Goal: Information Seeking & Learning: Learn about a topic

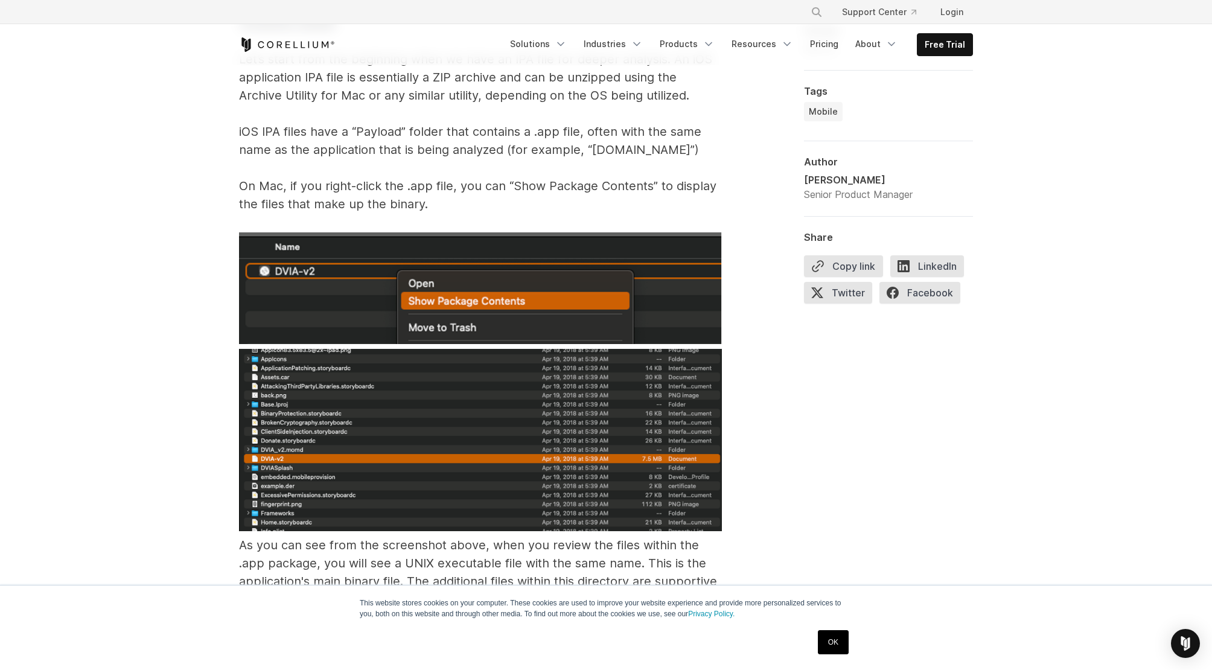
scroll to position [1931, 0]
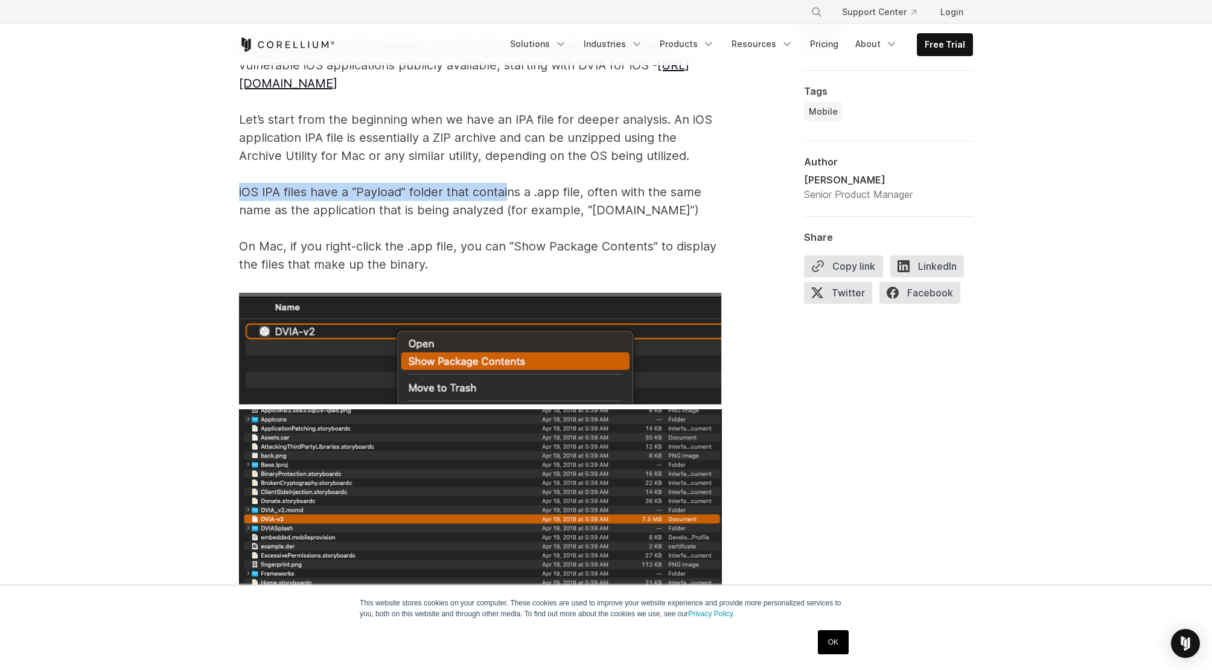
drag, startPoint x: 463, startPoint y: 164, endPoint x: 509, endPoint y: 172, distance: 47.1
drag, startPoint x: 320, startPoint y: 227, endPoint x: 334, endPoint y: 229, distance: 14.0
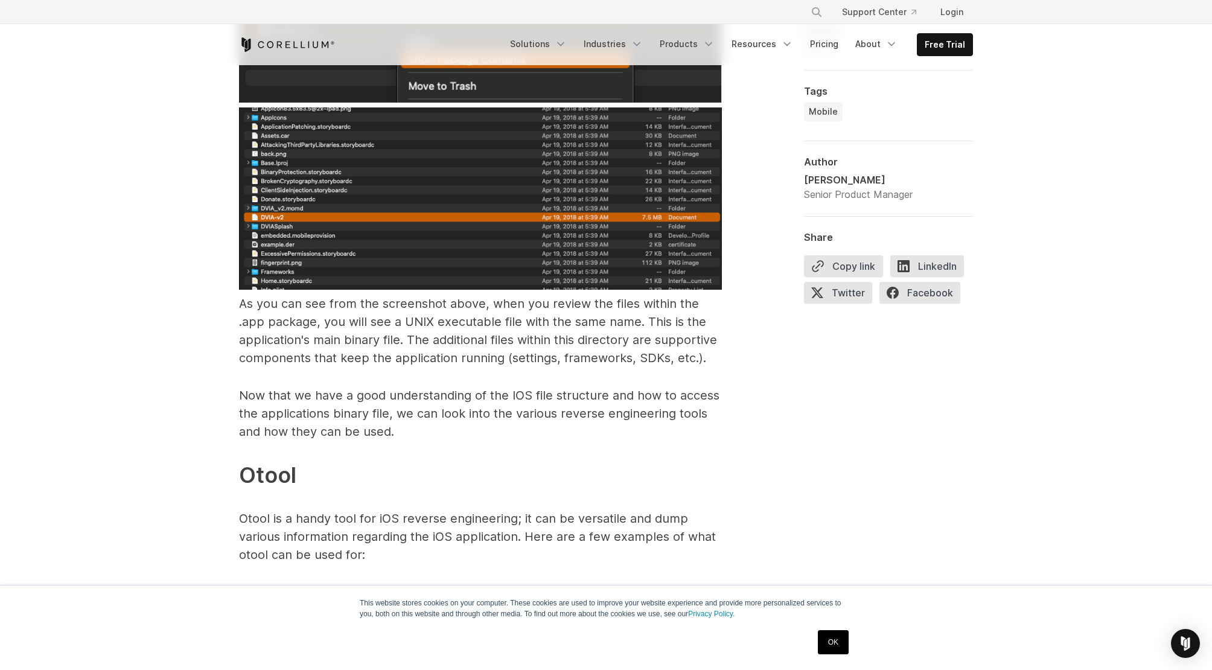
scroll to position [2353, 0]
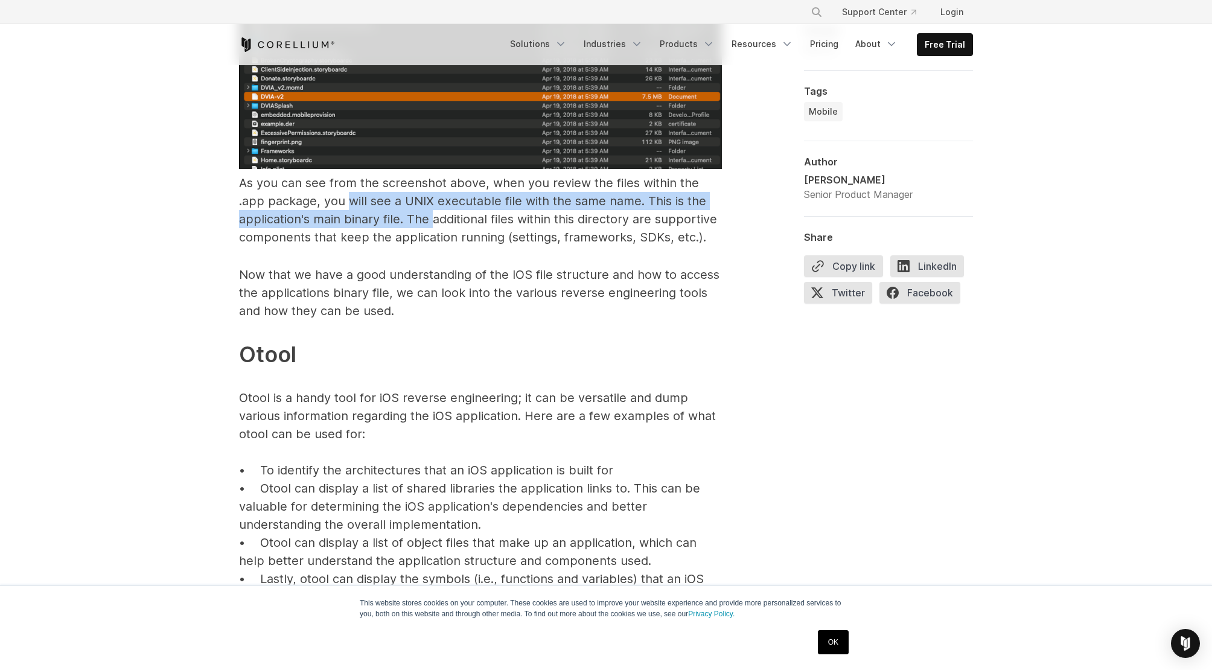
drag, startPoint x: 372, startPoint y: 182, endPoint x: 432, endPoint y: 198, distance: 61.8
click at [432, 198] on span "As you can see from the screenshot above, when you review the files within the …" at bounding box center [478, 210] width 478 height 69
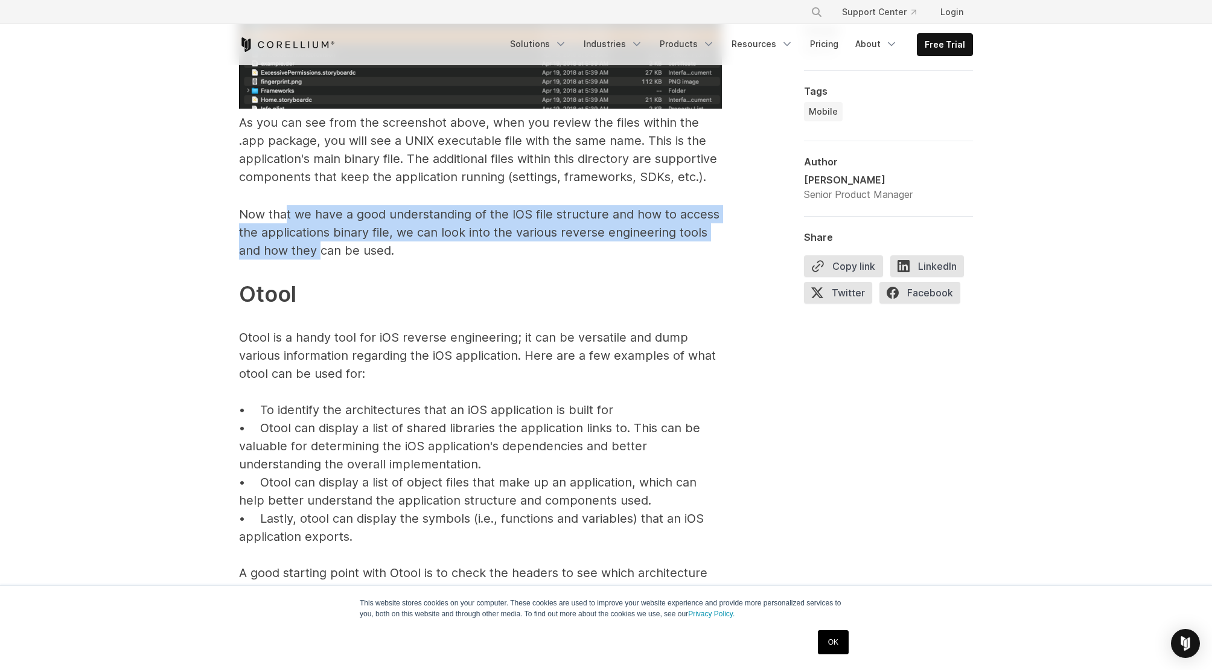
drag, startPoint x: 294, startPoint y: 196, endPoint x: 318, endPoint y: 229, distance: 41.5
click at [320, 227] on p "Now that we have a good understanding of the IOS file structure and how to acce…" at bounding box center [480, 402] width 483 height 395
click at [317, 231] on p "Now that we have a good understanding of the IOS file structure and how to acce…" at bounding box center [480, 402] width 483 height 395
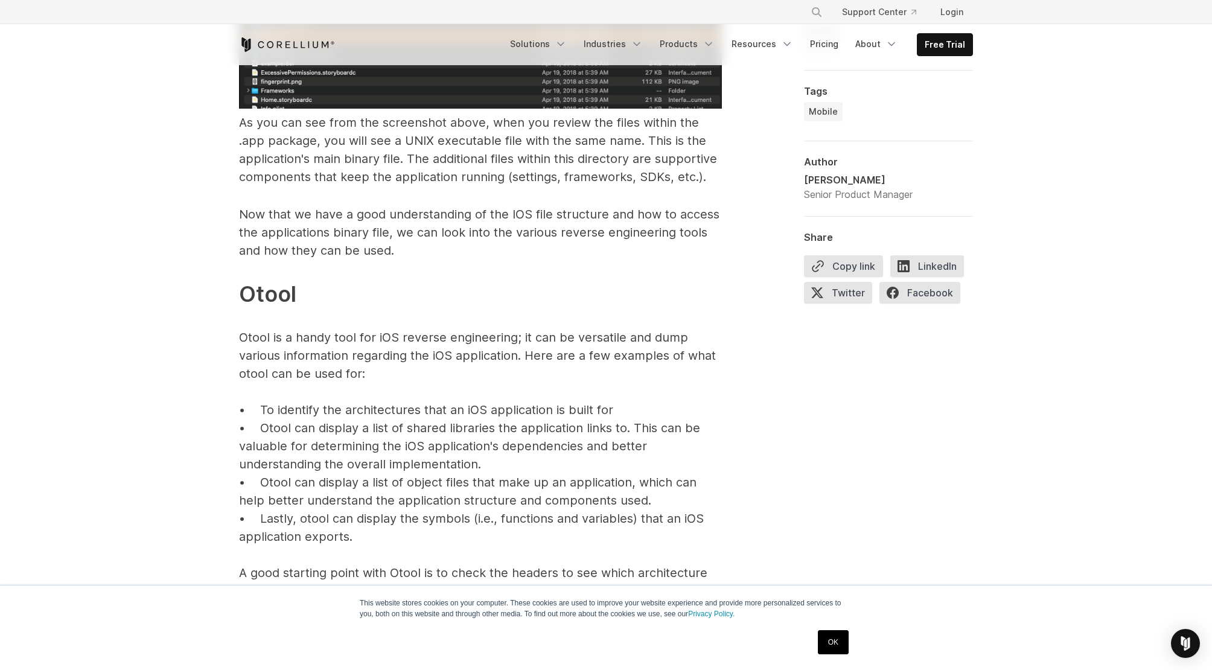
scroll to position [2534, 0]
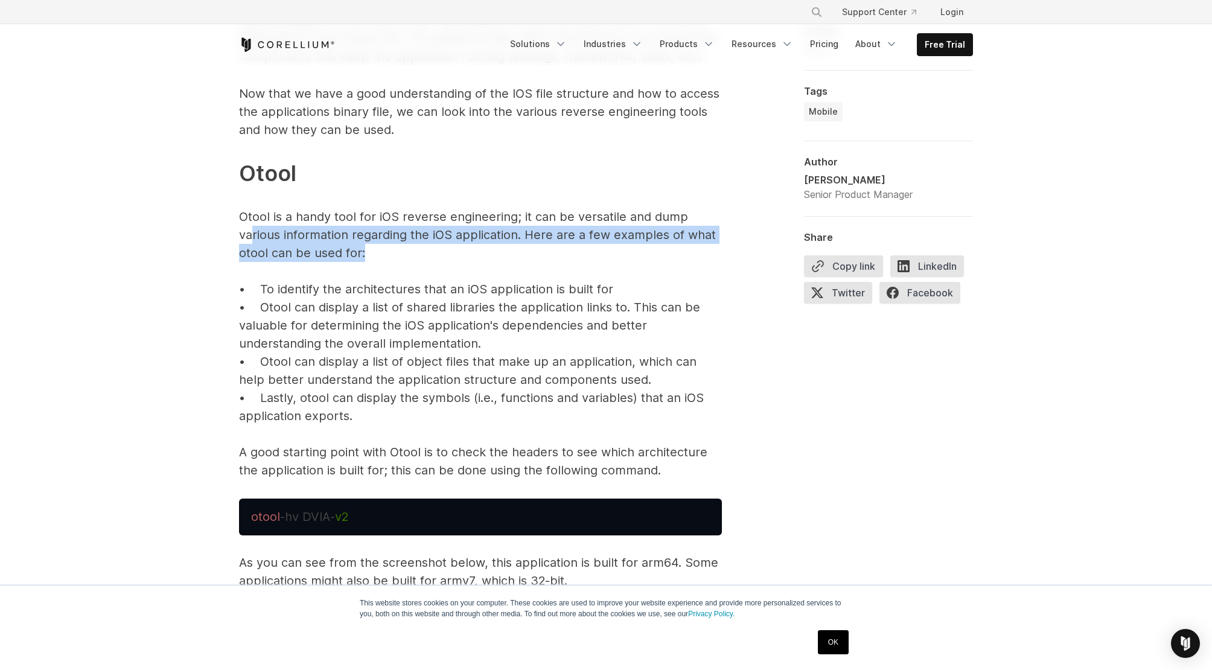
drag, startPoint x: 255, startPoint y: 217, endPoint x: 365, endPoint y: 241, distance: 113.0
click at [365, 241] on p "Now that we have a good understanding of the IOS file structure and how to acce…" at bounding box center [480, 281] width 483 height 395
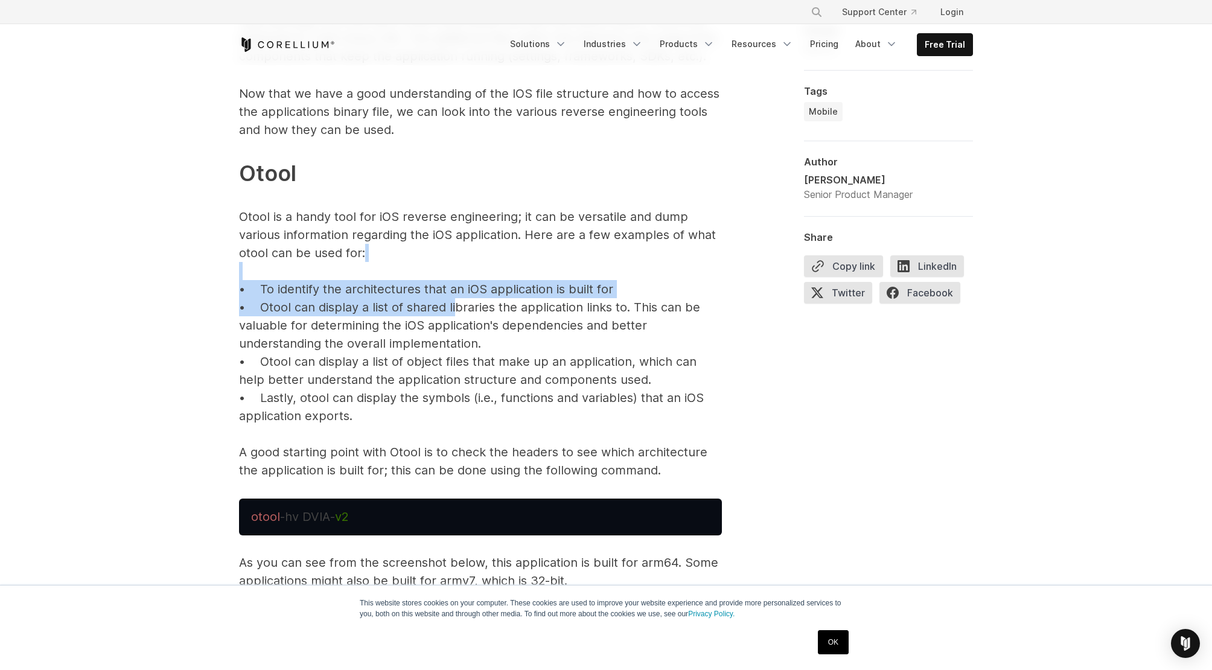
drag, startPoint x: 261, startPoint y: 258, endPoint x: 458, endPoint y: 281, distance: 198.0
click at [458, 281] on p "Now that we have a good understanding of the IOS file structure and how to acce…" at bounding box center [480, 281] width 483 height 395
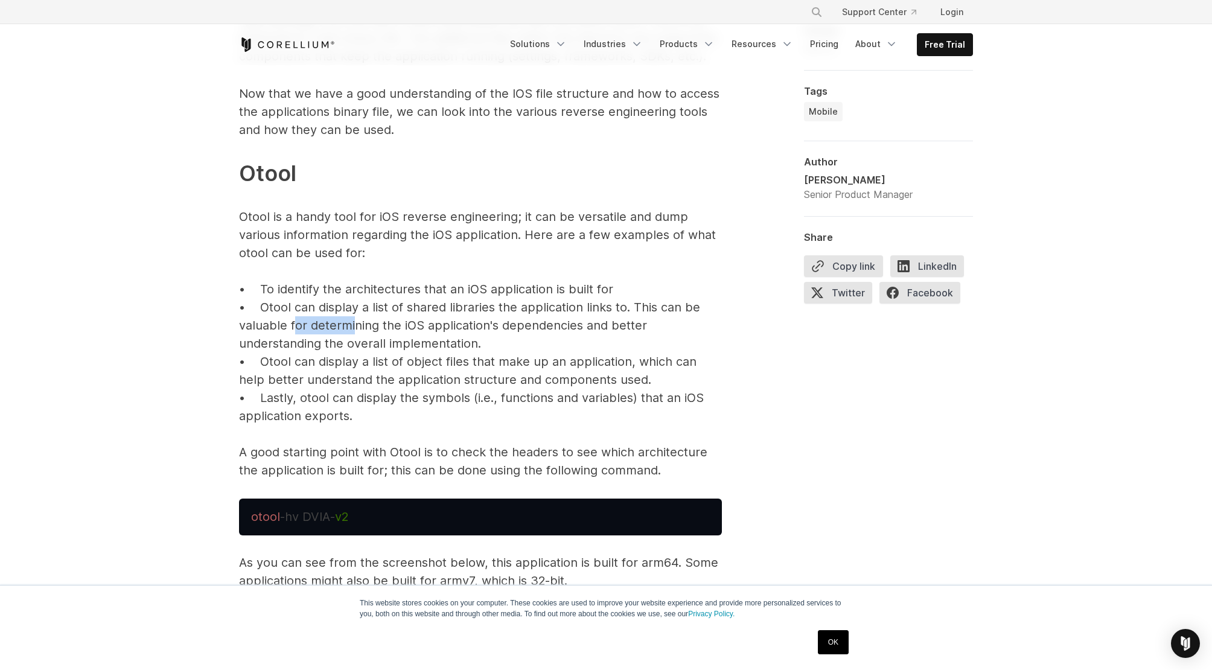
drag, startPoint x: 358, startPoint y: 302, endPoint x: 339, endPoint y: 319, distance: 26.1
click at [339, 319] on p "Now that we have a good understanding of the IOS file structure and how to acce…" at bounding box center [480, 281] width 483 height 395
drag, startPoint x: 339, startPoint y: 319, endPoint x: 383, endPoint y: 323, distance: 44.9
click at [383, 323] on p "Now that we have a good understanding of the IOS file structure and how to acce…" at bounding box center [480, 281] width 483 height 395
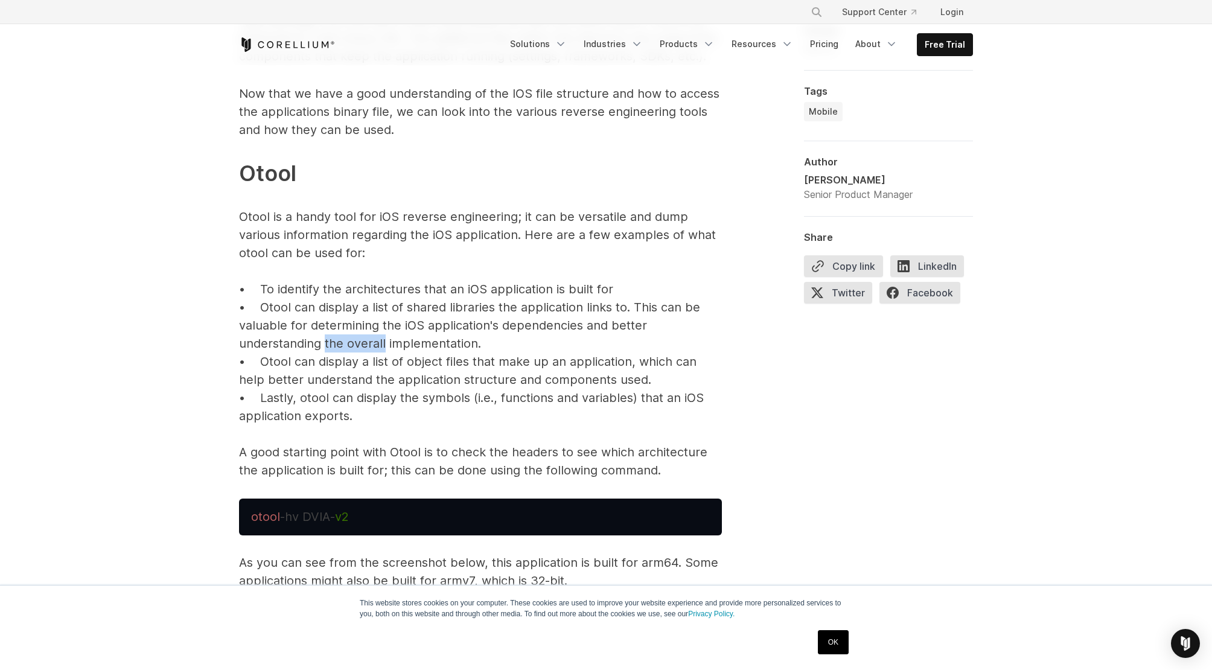
click at [383, 324] on p "Now that we have a good understanding of the IOS file structure and how to acce…" at bounding box center [480, 281] width 483 height 395
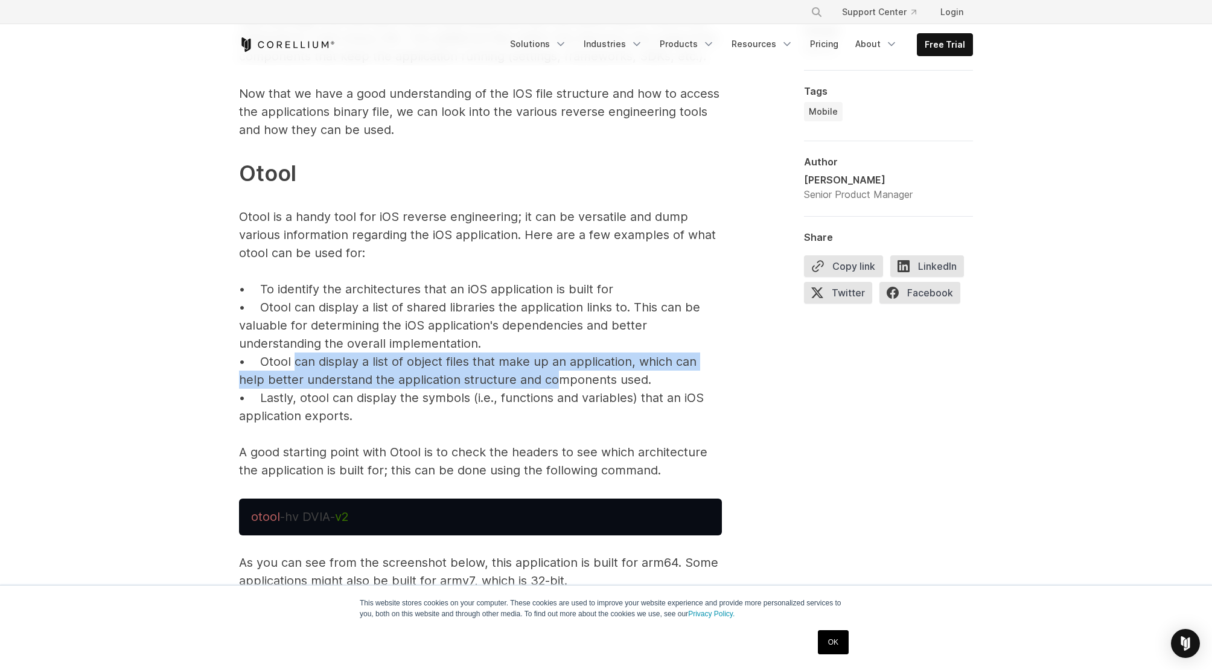
drag, startPoint x: 294, startPoint y: 347, endPoint x: 559, endPoint y: 357, distance: 264.5
click at [559, 357] on p "Now that we have a good understanding of the IOS file structure and how to acce…" at bounding box center [480, 281] width 483 height 395
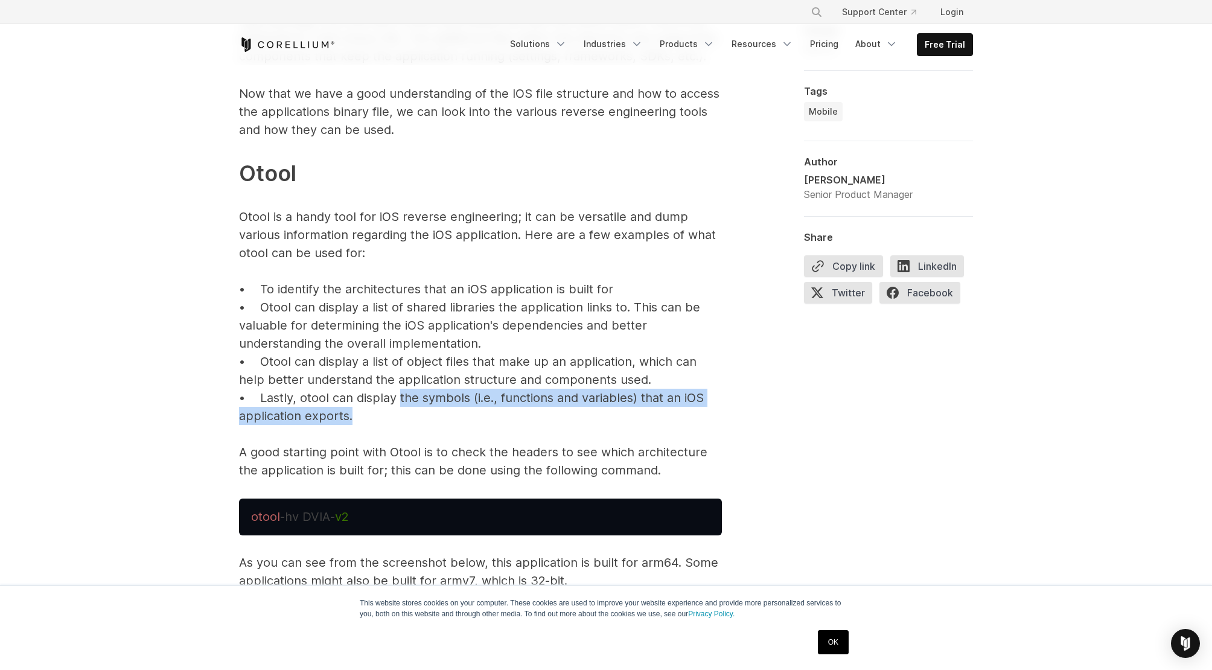
drag, startPoint x: 400, startPoint y: 377, endPoint x: 332, endPoint y: 388, distance: 68.4
click at [345, 389] on p "Now that we have a good understanding of the IOS file structure and how to acce…" at bounding box center [480, 281] width 483 height 395
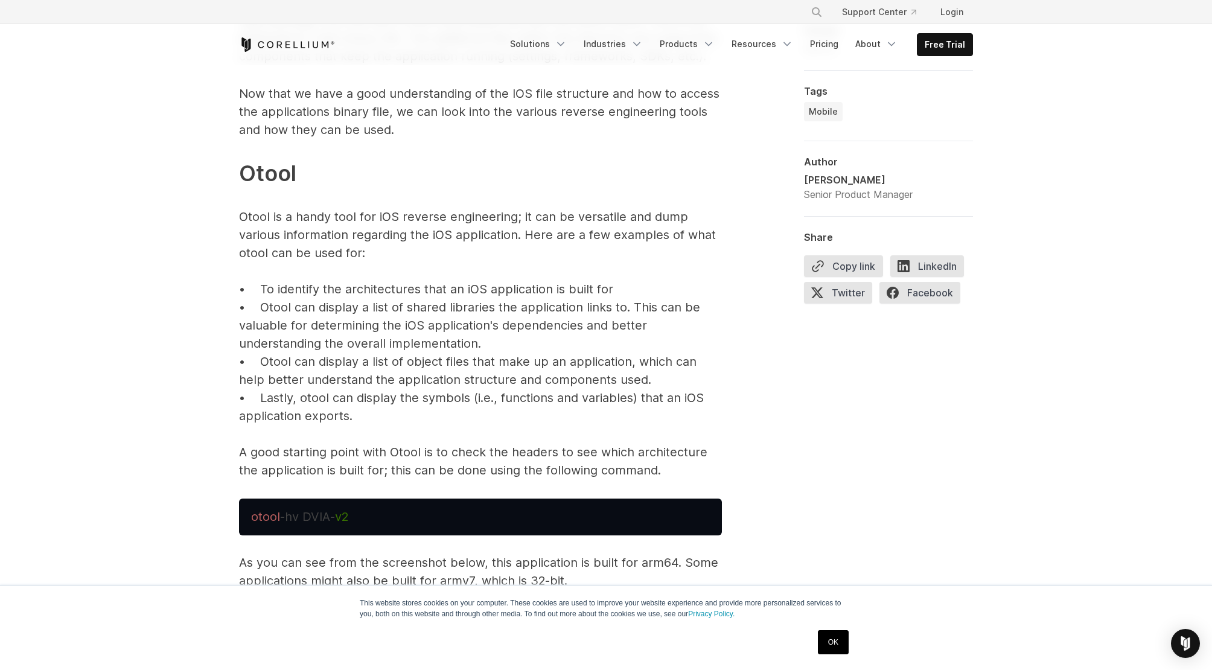
click at [329, 387] on p "Now that we have a good understanding of the IOS file structure and how to acce…" at bounding box center [480, 281] width 483 height 395
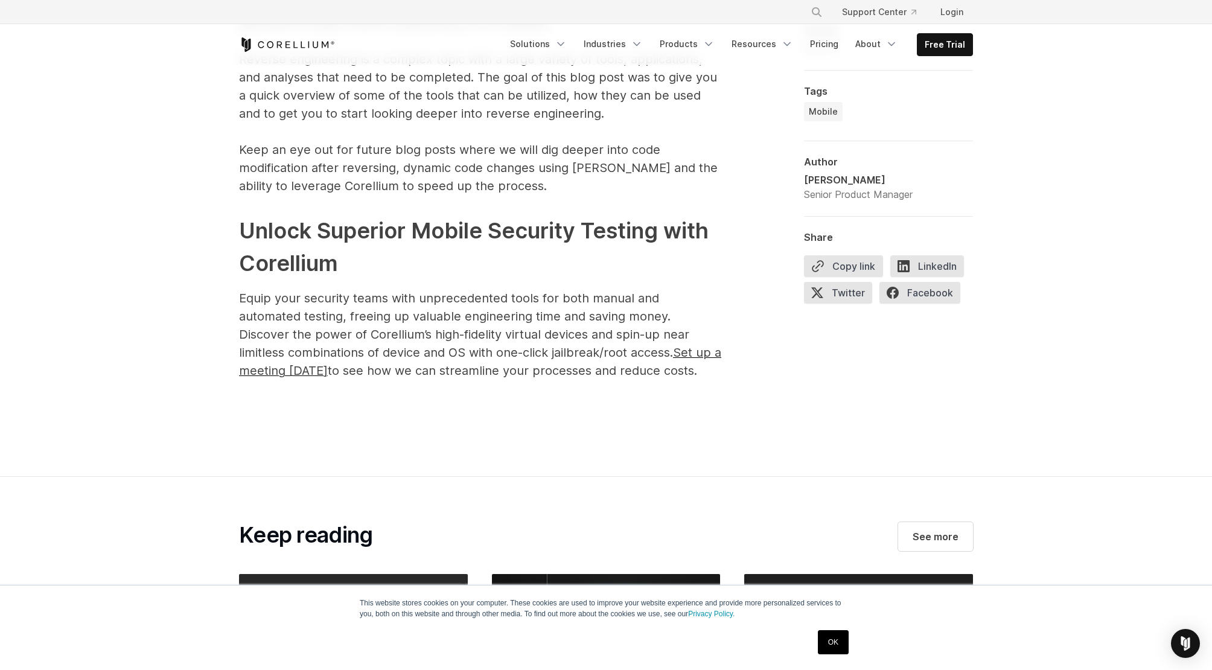
scroll to position [8146, 0]
